Goal: Information Seeking & Learning: Learn about a topic

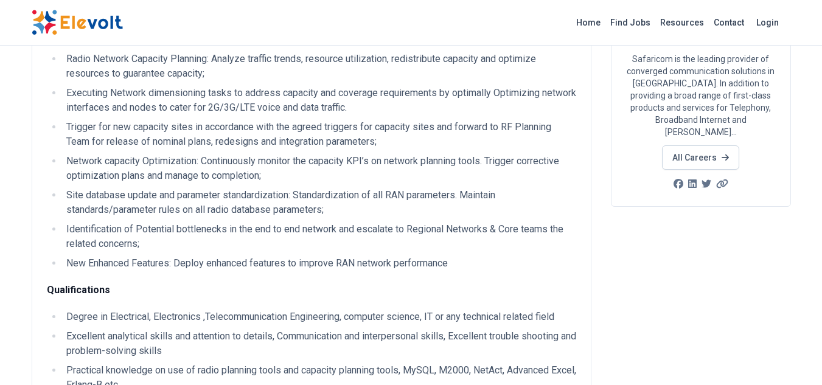
scroll to position [145, 0]
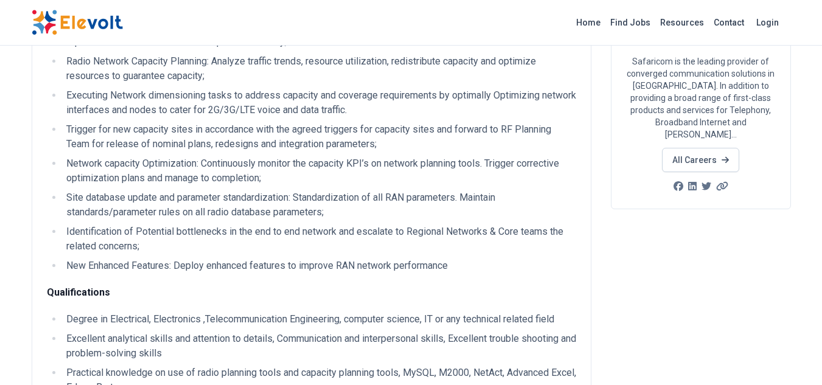
drag, startPoint x: 240, startPoint y: 195, endPoint x: 172, endPoint y: 201, distance: 68.4
click at [172, 201] on li "Site database update and parameter standardization: Standardization of all RAN …" at bounding box center [320, 205] width 514 height 29
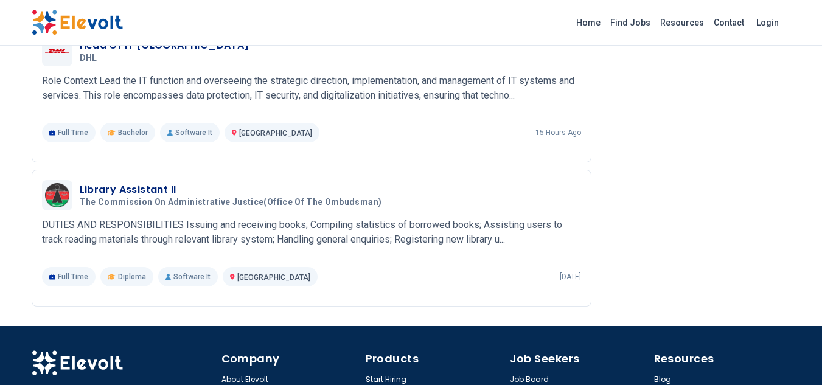
scroll to position [1305, 0]
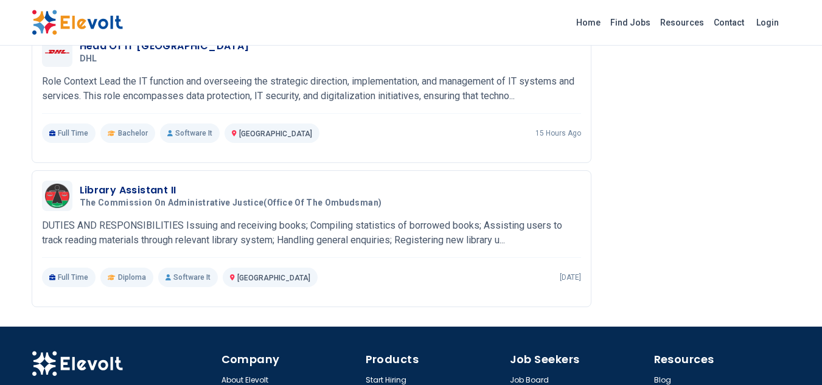
click at [631, 24] on link "Find Jobs" at bounding box center [631, 22] width 50 height 19
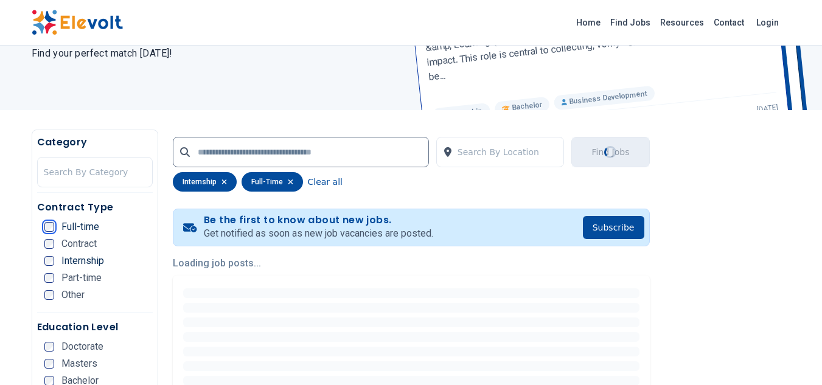
scroll to position [149, 0]
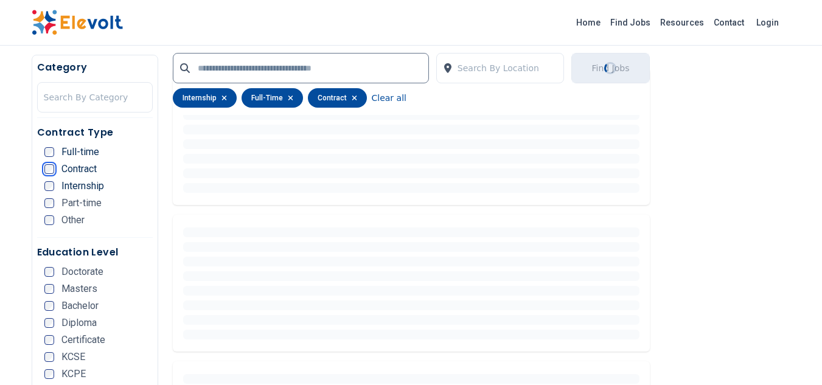
scroll to position [360, 0]
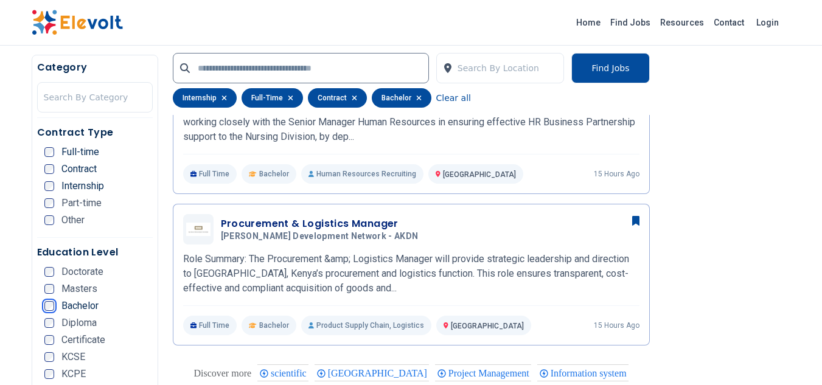
scroll to position [836, 0]
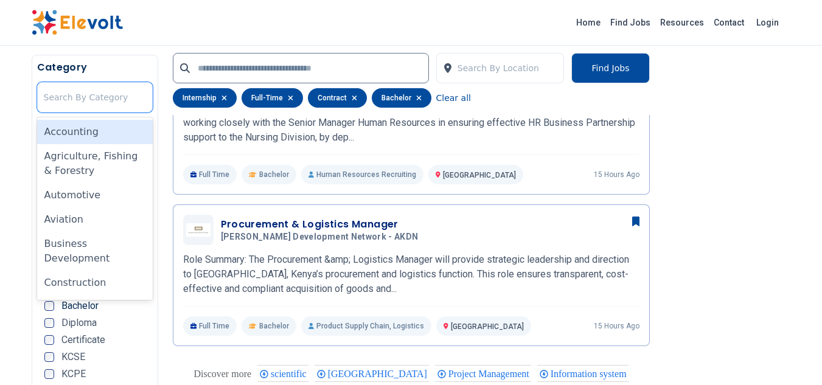
click at [65, 102] on div at bounding box center [95, 97] width 102 height 24
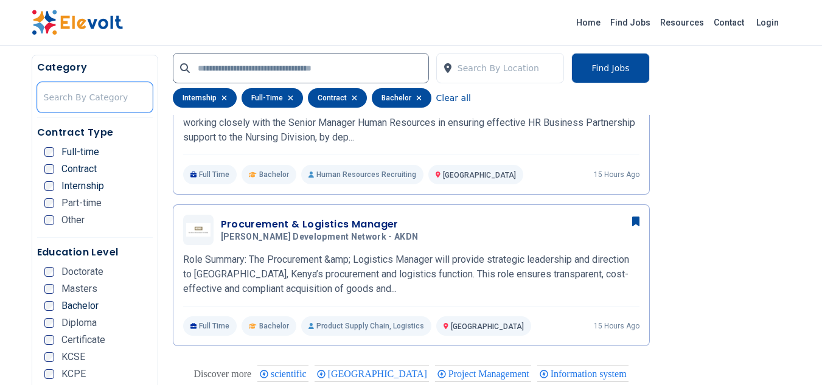
click at [65, 102] on div at bounding box center [95, 97] width 102 height 24
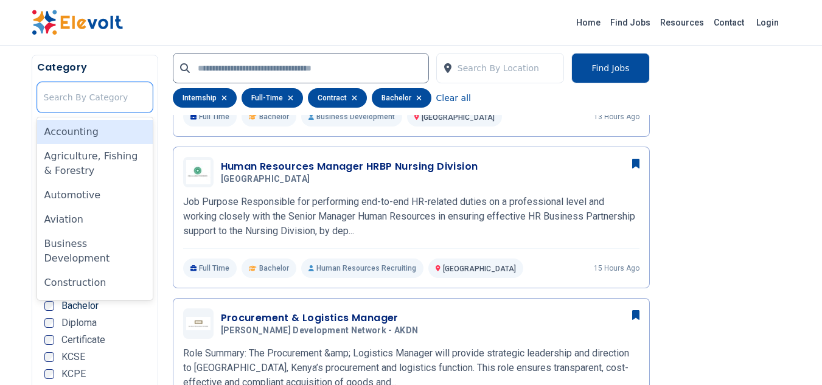
click at [117, 97] on div at bounding box center [95, 97] width 102 height 24
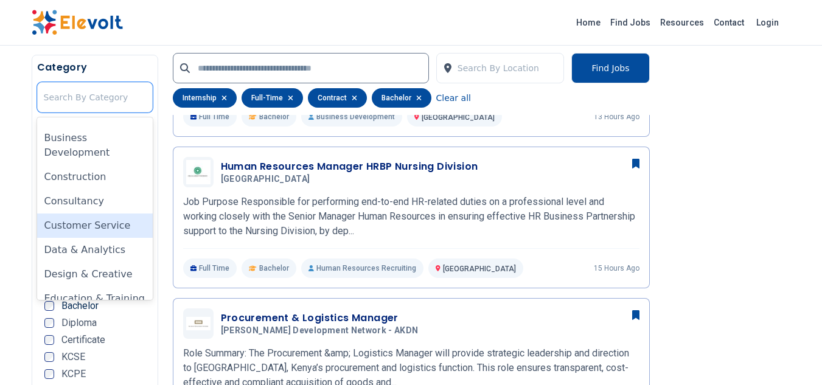
scroll to position [108, 0]
click at [91, 215] on div "Customer Service" at bounding box center [95, 224] width 116 height 24
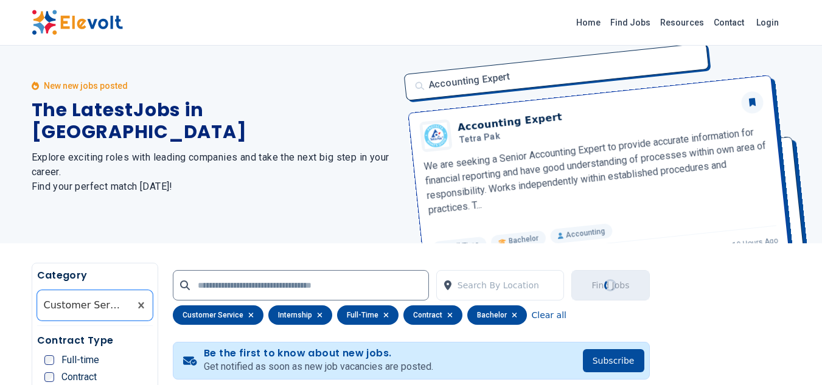
scroll to position [0, 0]
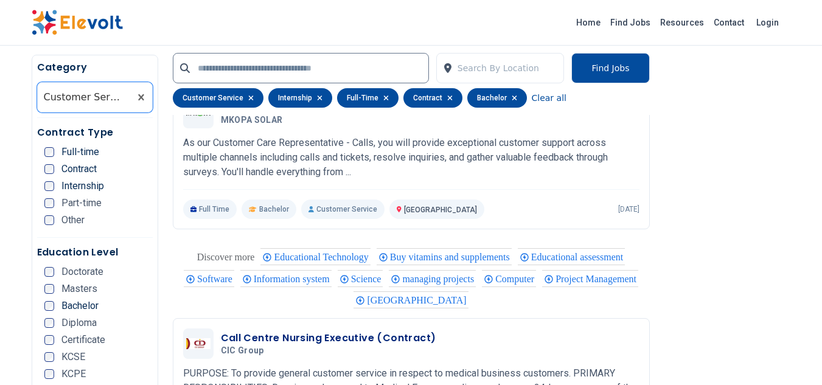
scroll to position [1634, 0]
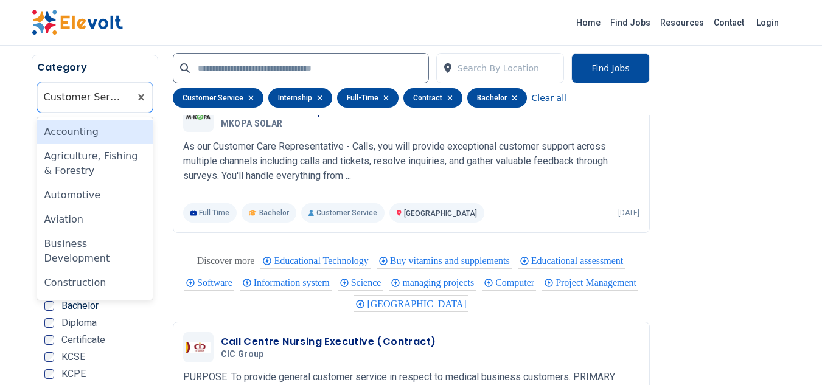
click at [111, 101] on div at bounding box center [84, 97] width 80 height 24
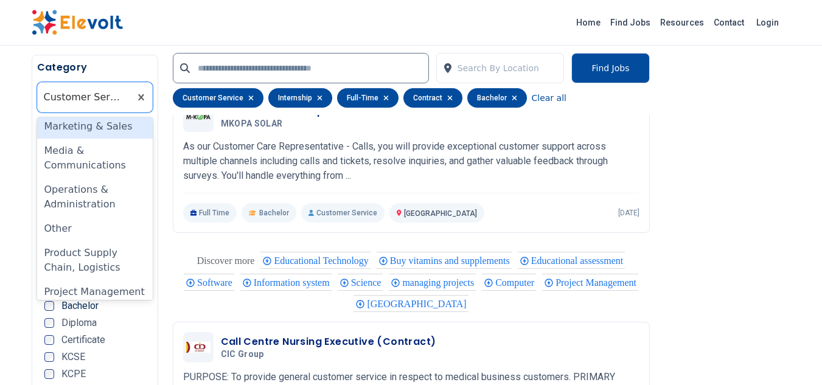
scroll to position [668, 0]
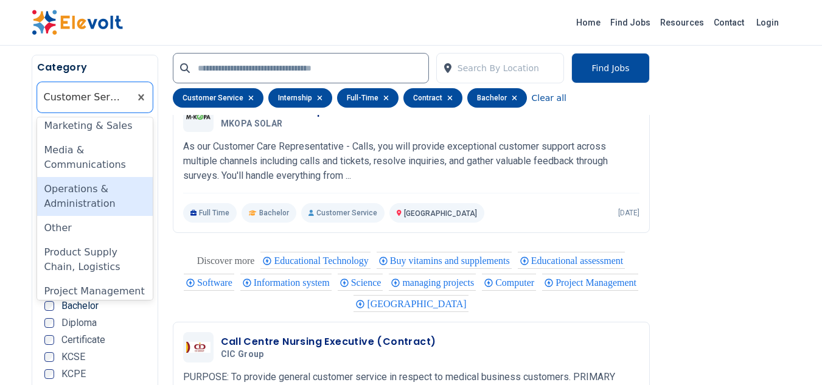
click at [99, 194] on div "Operations & Administration" at bounding box center [95, 196] width 116 height 39
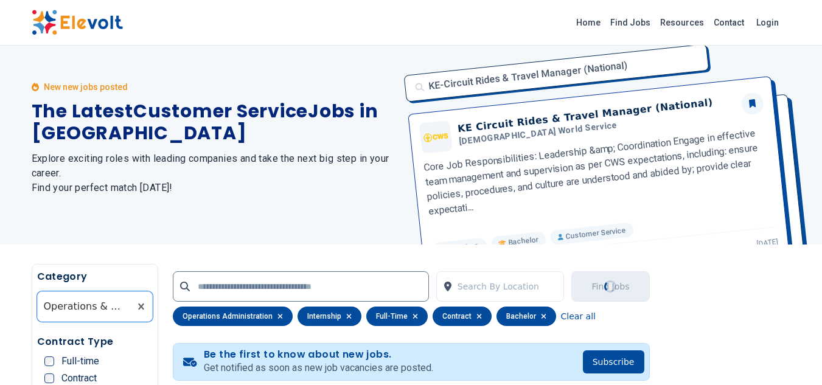
scroll to position [0, 0]
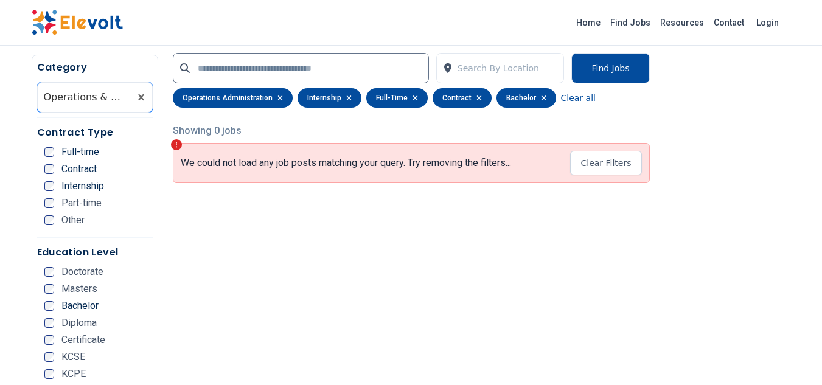
scroll to position [282, 0]
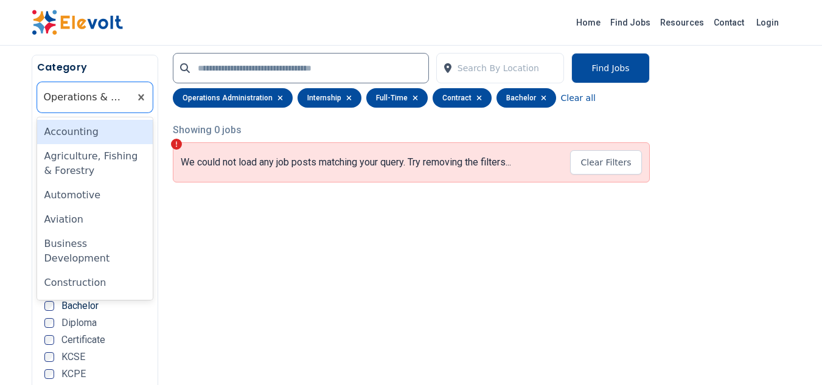
click at [94, 102] on div at bounding box center [84, 97] width 80 height 24
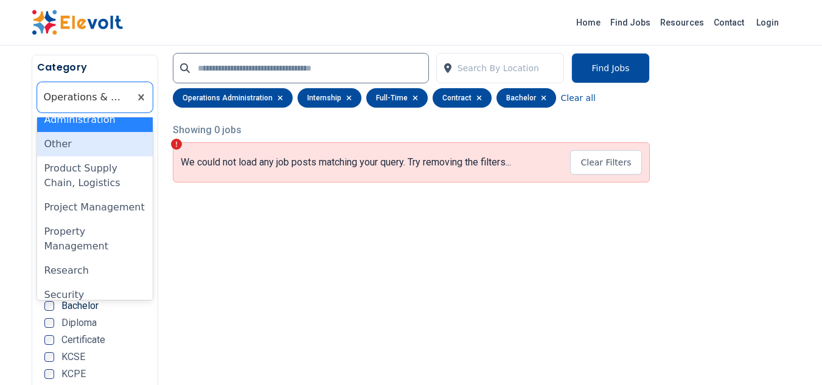
scroll to position [767, 0]
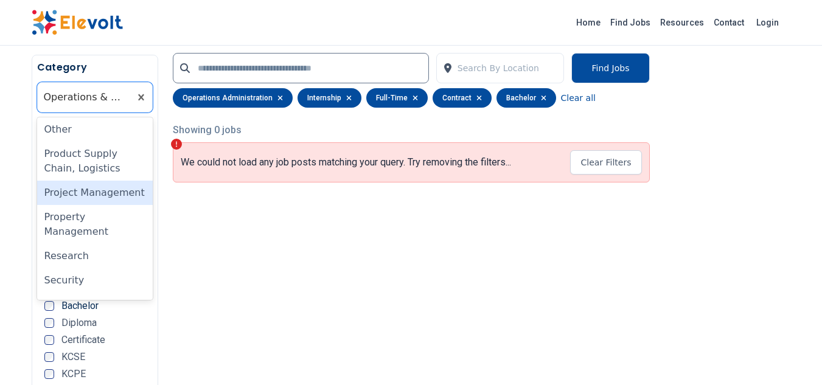
click at [111, 198] on div "Project Management" at bounding box center [95, 193] width 116 height 24
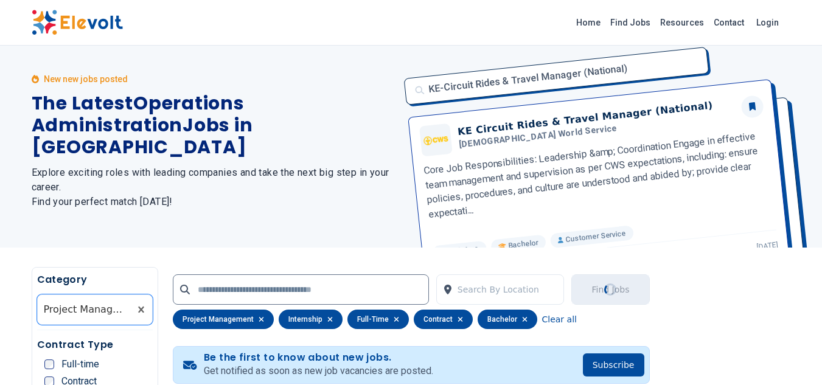
scroll to position [0, 0]
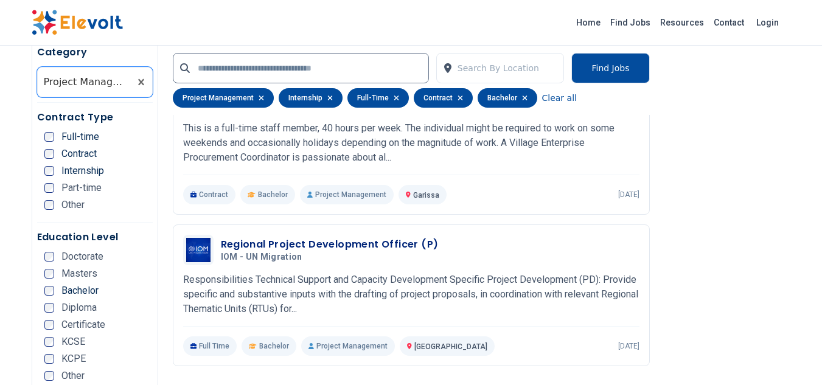
scroll to position [682, 0]
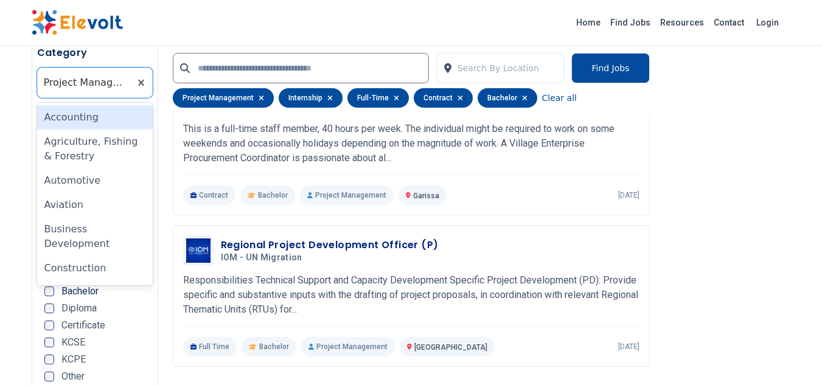
click at [89, 88] on div at bounding box center [84, 83] width 80 height 24
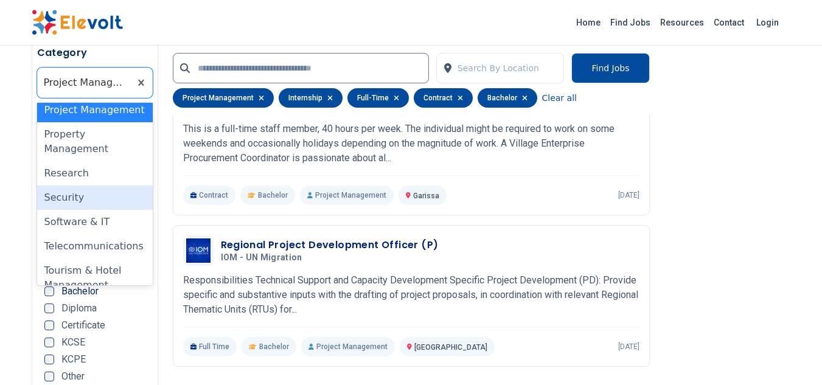
scroll to position [850, 0]
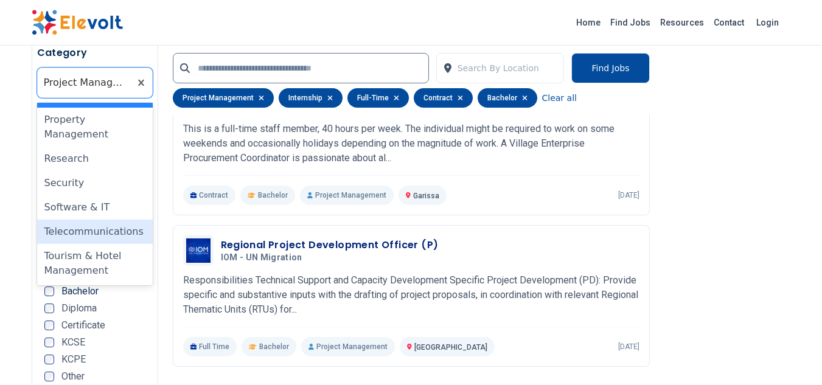
click at [90, 233] on div "Telecommunications" at bounding box center [95, 232] width 116 height 24
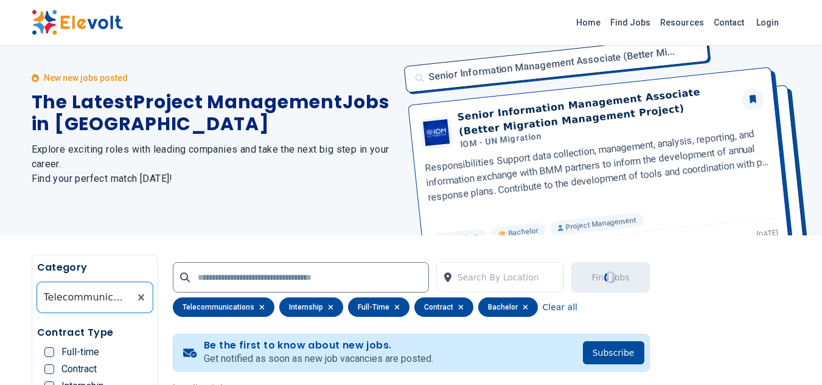
scroll to position [0, 0]
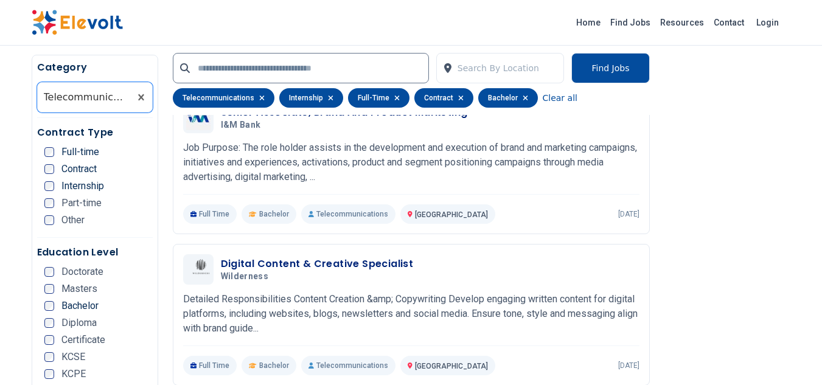
scroll to position [797, 0]
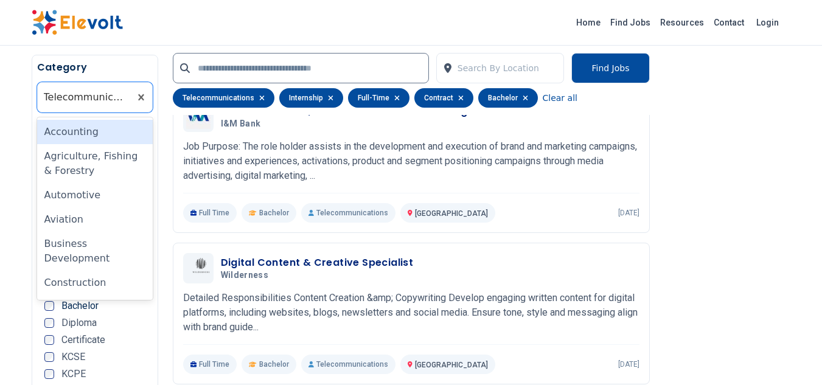
click at [88, 92] on div at bounding box center [84, 97] width 80 height 24
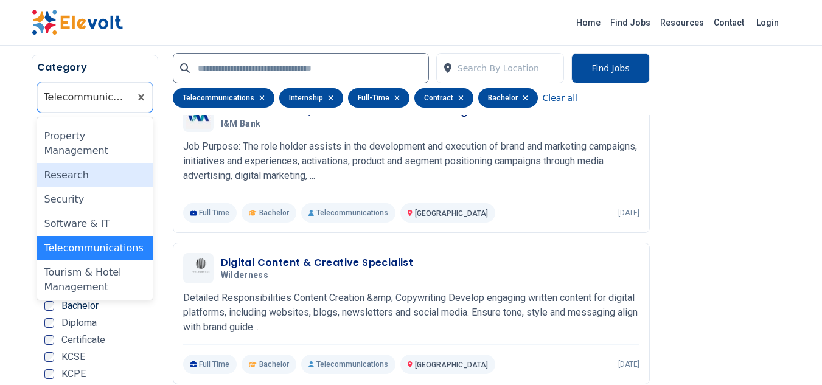
scroll to position [850, 0]
click at [89, 173] on div "Research" at bounding box center [95, 173] width 116 height 24
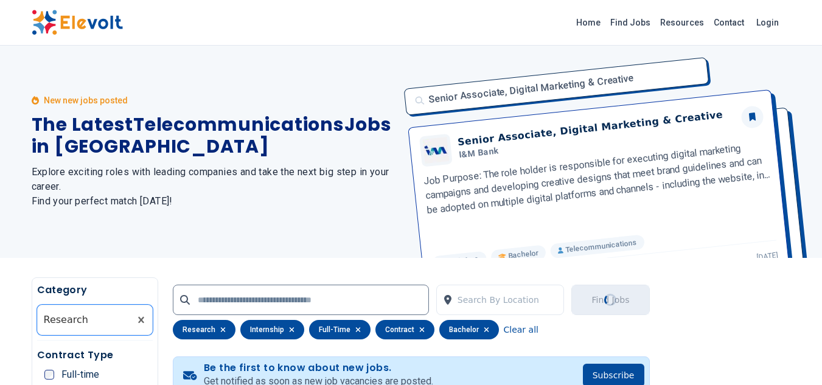
scroll to position [0, 0]
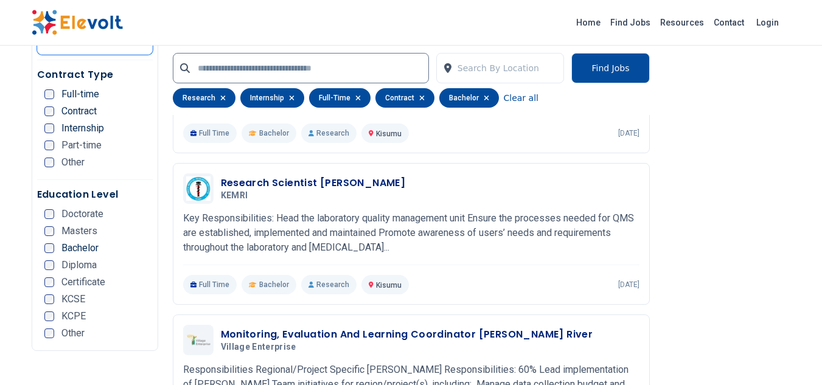
scroll to position [723, 0]
